Goal: Task Accomplishment & Management: Complete application form

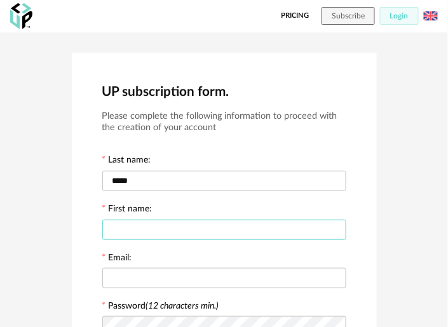
click at [297, 227] on input "text" at bounding box center [224, 230] width 244 height 20
type input "*******"
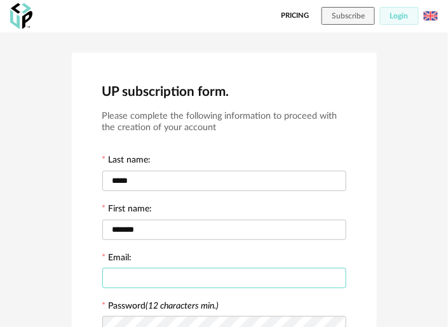
click at [277, 273] on input "text" at bounding box center [224, 278] width 244 height 20
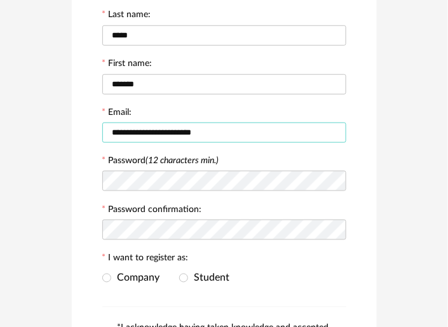
scroll to position [148, 0]
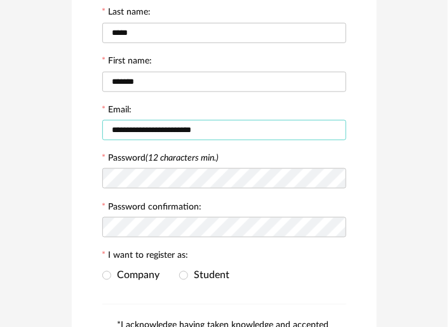
type input "**********"
click at [332, 180] on icon at bounding box center [335, 178] width 16 height 25
click at [327, 229] on icon at bounding box center [335, 227] width 16 height 25
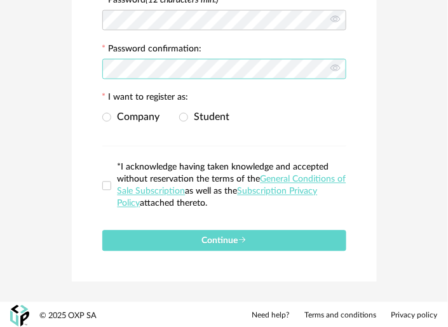
scroll to position [309, 0]
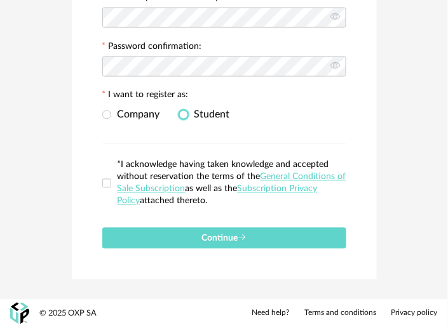
click at [184, 115] on span at bounding box center [183, 115] width 9 height 9
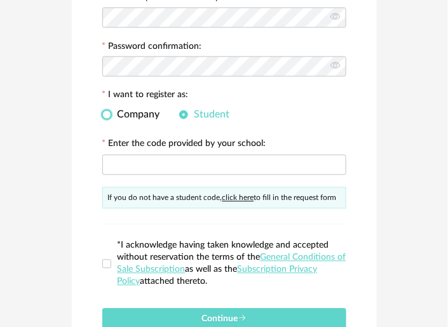
click at [104, 114] on span at bounding box center [106, 115] width 9 height 9
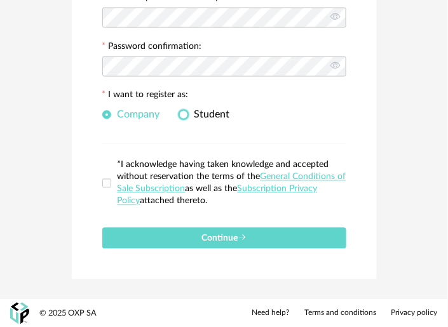
click at [179, 114] on span at bounding box center [183, 115] width 9 height 9
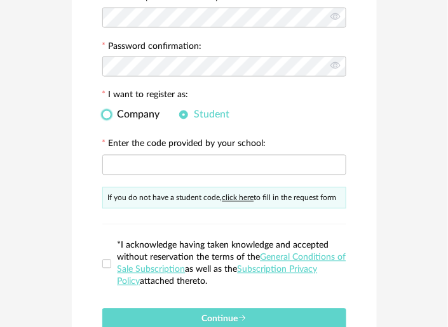
click at [107, 117] on span at bounding box center [106, 115] width 9 height 9
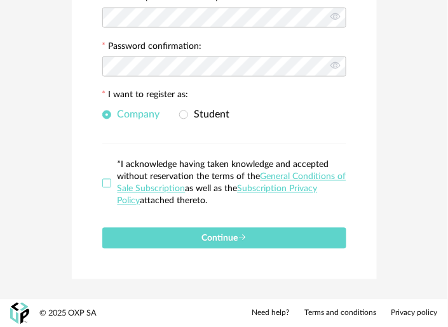
click at [109, 185] on span at bounding box center [106, 183] width 9 height 9
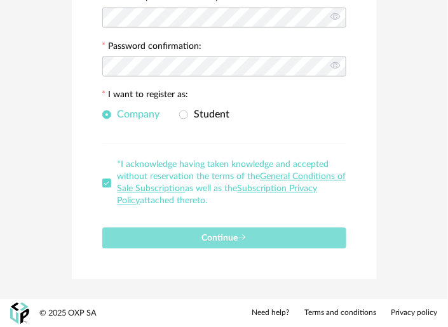
click at [211, 241] on span "Continue" at bounding box center [223, 238] width 45 height 9
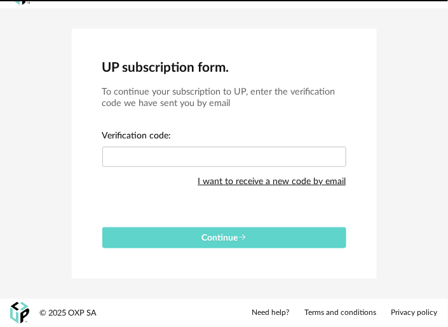
scroll to position [24, 0]
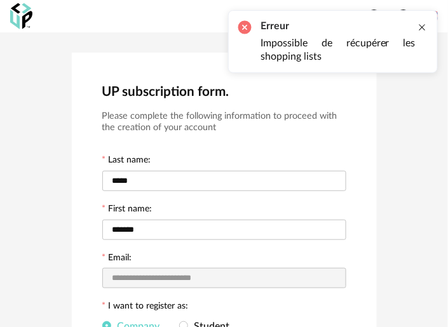
click at [422, 32] on div at bounding box center [422, 27] width 10 height 10
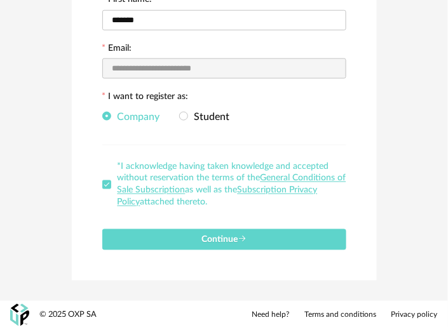
scroll to position [211, 0]
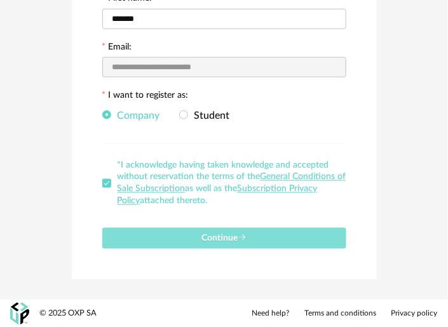
click at [229, 248] on button "Continue" at bounding box center [224, 238] width 244 height 21
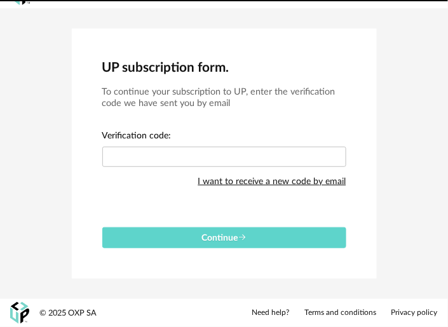
scroll to position [24, 0]
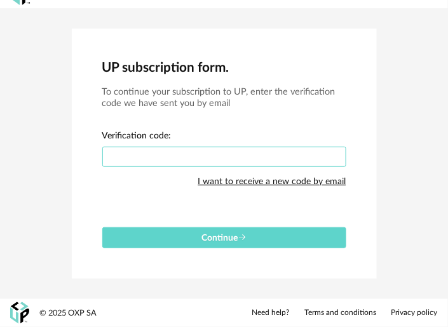
click at [324, 154] on input "text" at bounding box center [224, 157] width 244 height 20
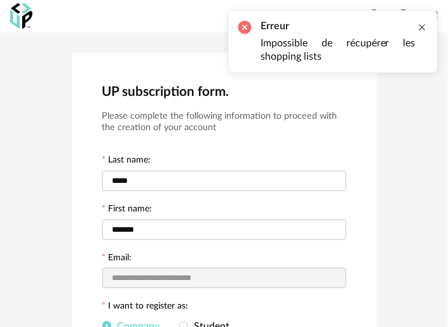
click at [422, 26] on div at bounding box center [422, 27] width 10 height 10
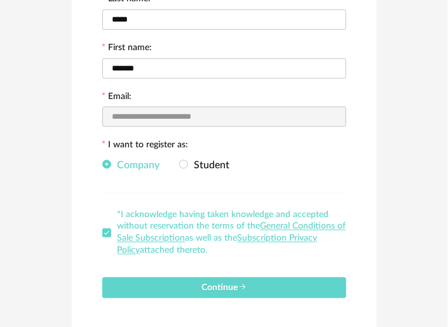
scroll to position [211, 0]
